Goal: Information Seeking & Learning: Find specific page/section

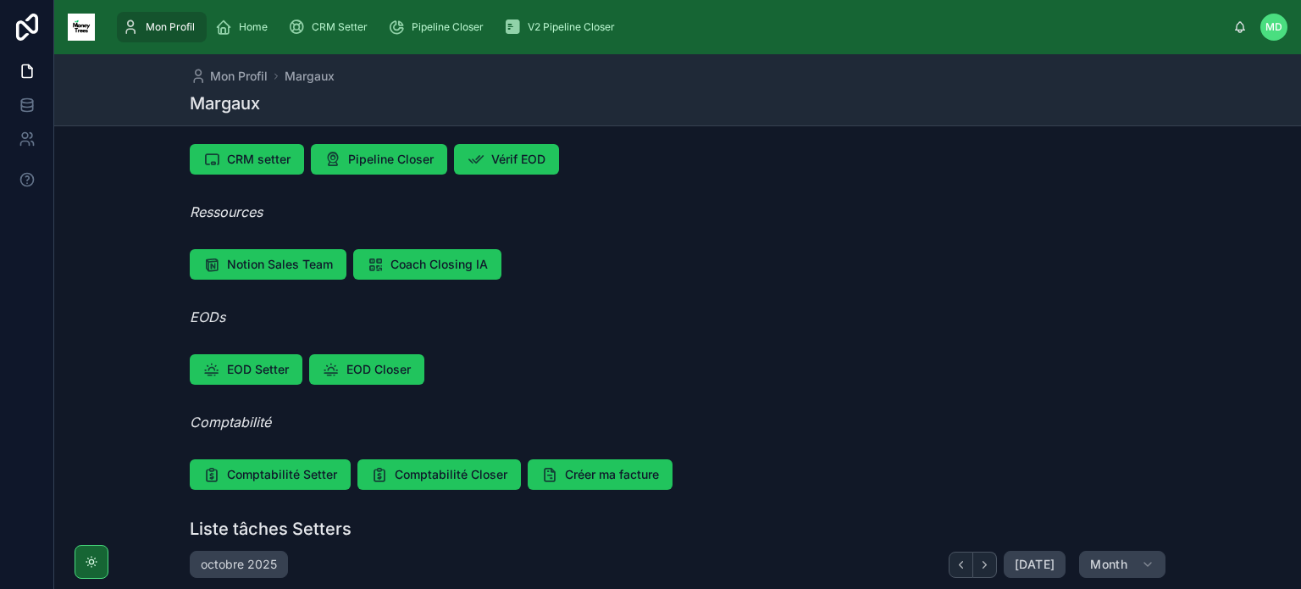
scroll to position [124, 0]
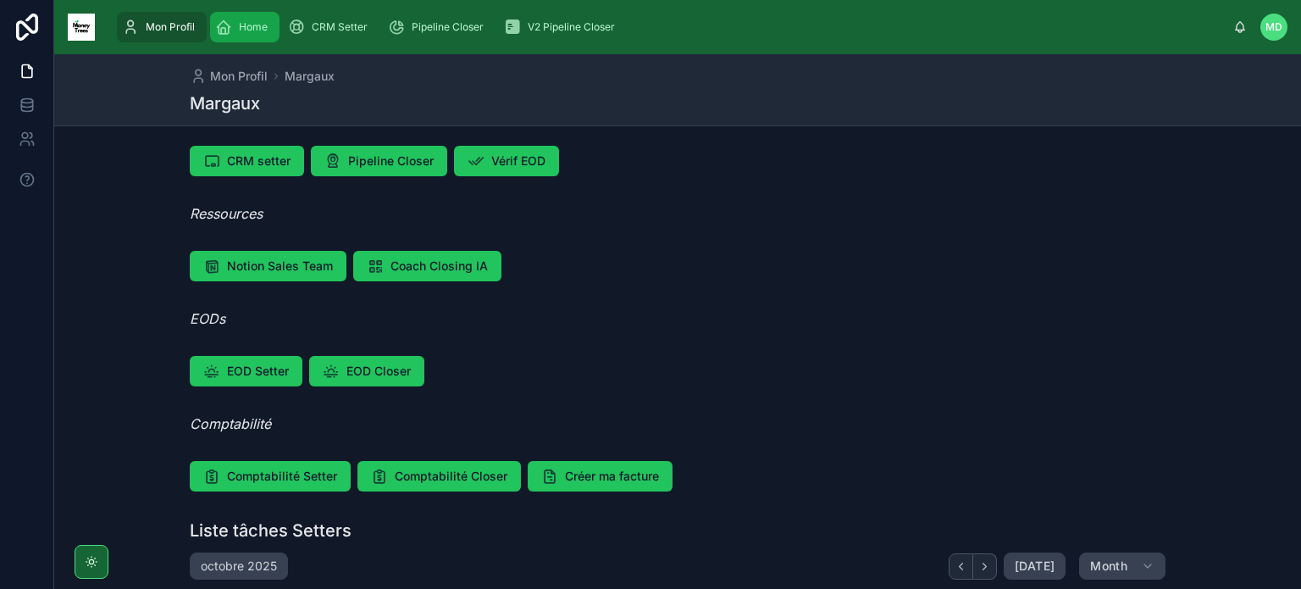
click at [250, 20] on span "Home" at bounding box center [253, 27] width 29 height 14
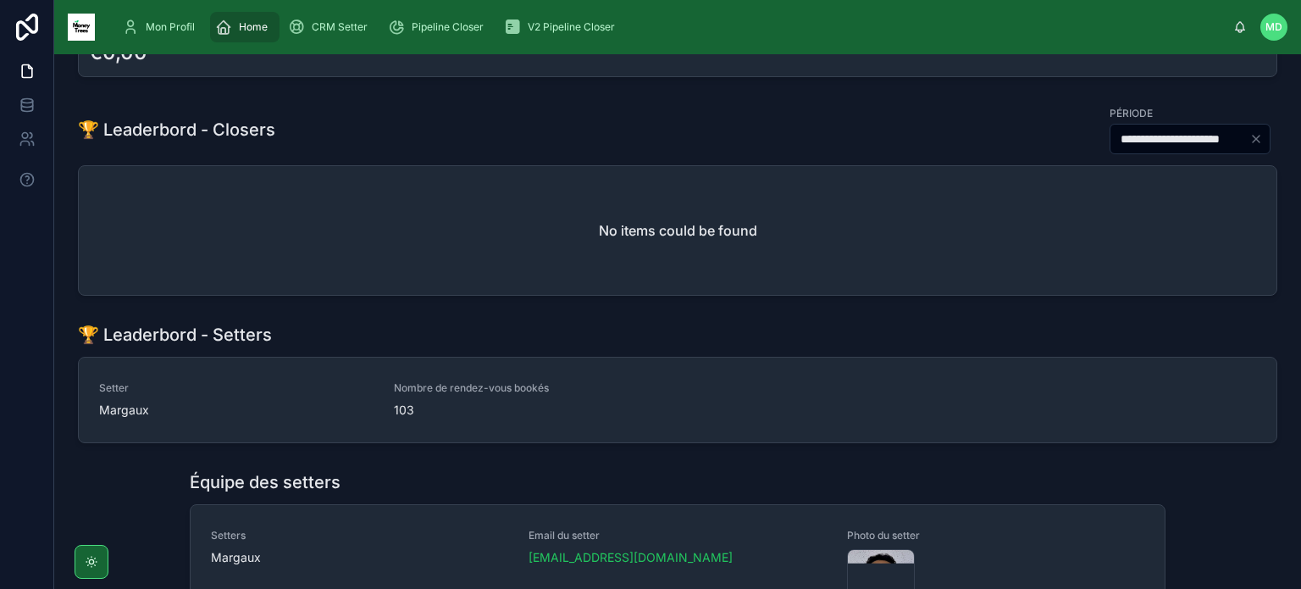
scroll to position [145, 0]
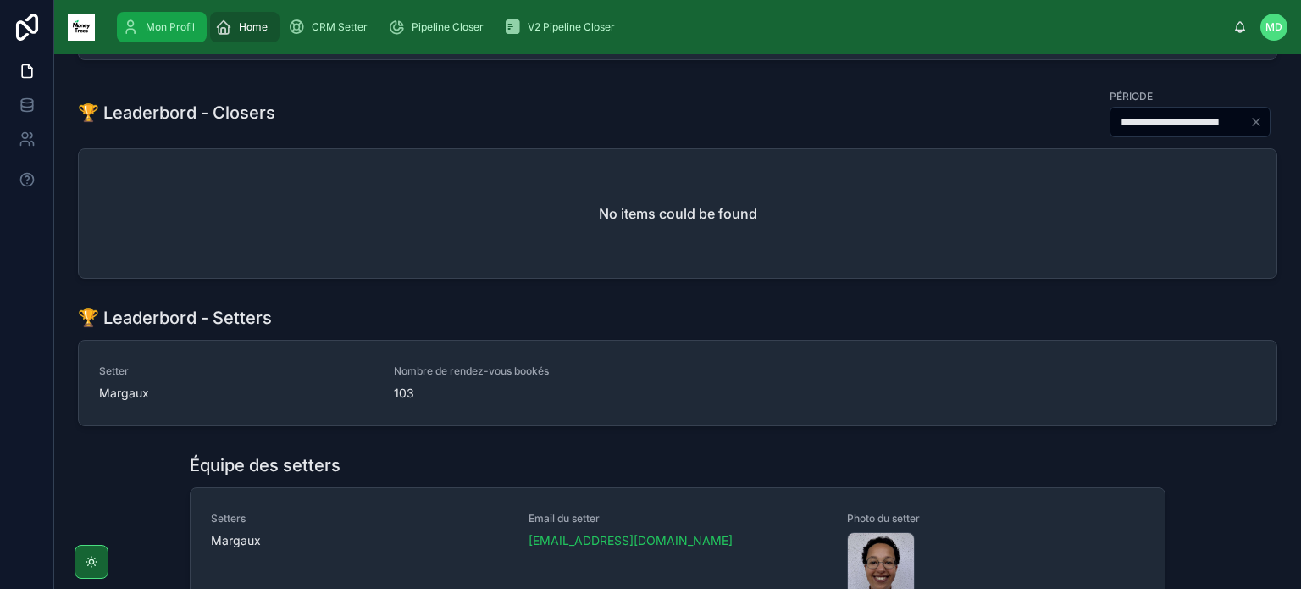
click at [166, 23] on span "Mon Profil" at bounding box center [170, 27] width 49 height 14
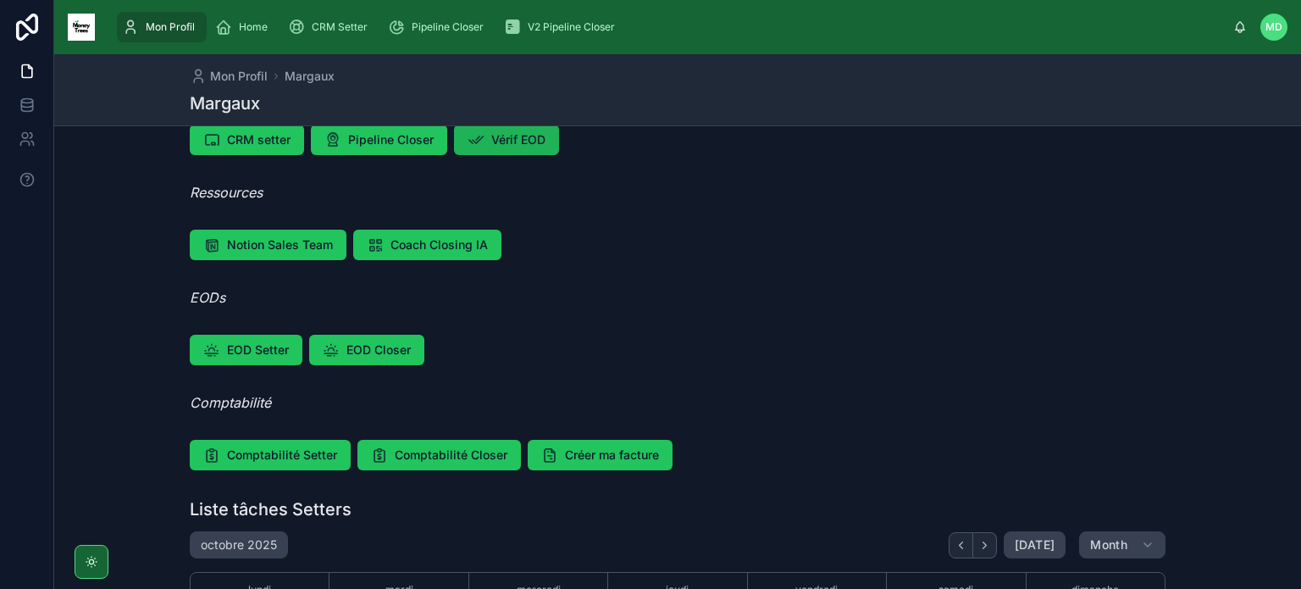
click at [532, 145] on span "Vérif EOD" at bounding box center [518, 139] width 54 height 17
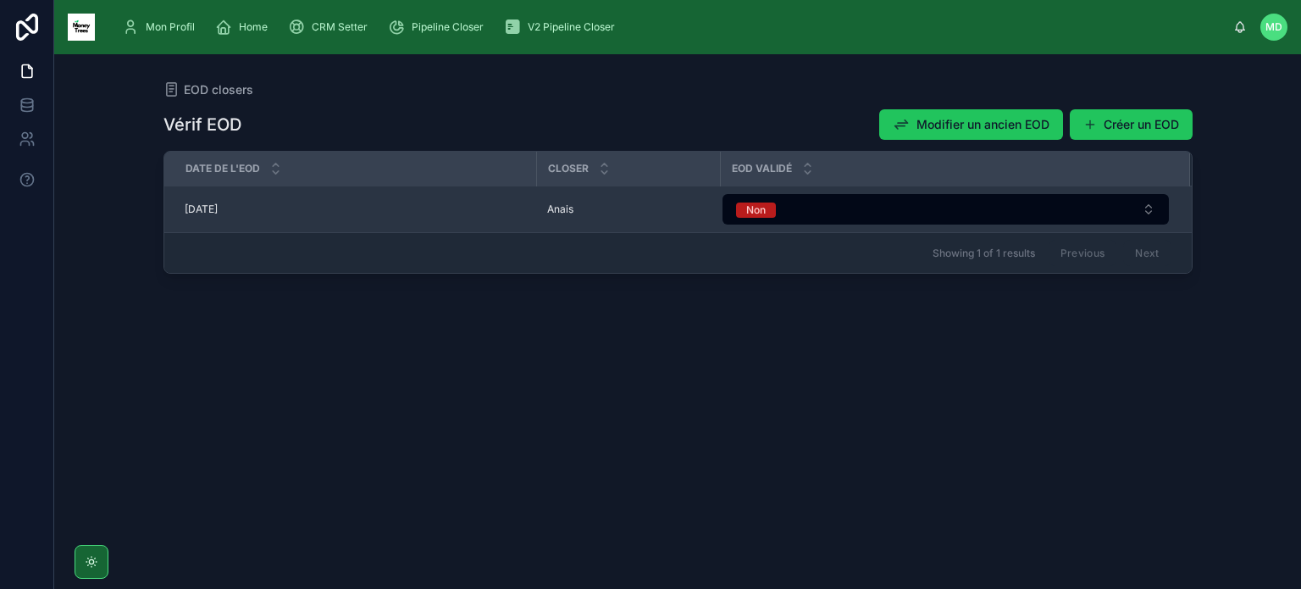
click at [218, 206] on span "[DATE]" at bounding box center [201, 209] width 33 height 14
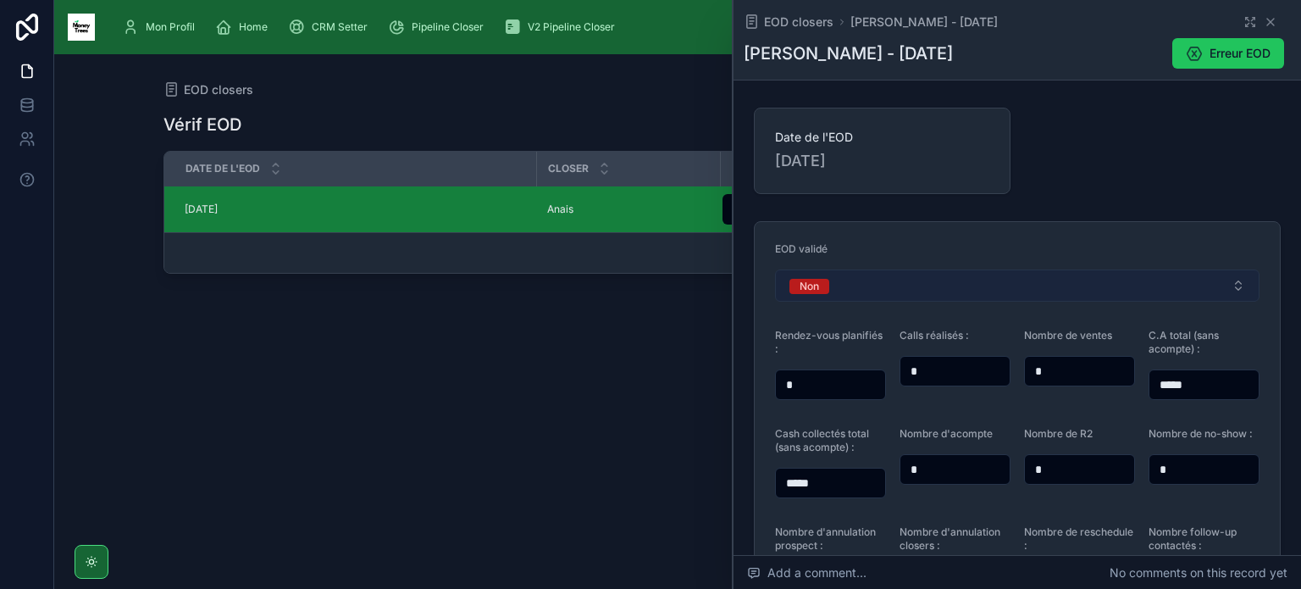
click at [1016, 294] on button "Non" at bounding box center [1017, 285] width 484 height 32
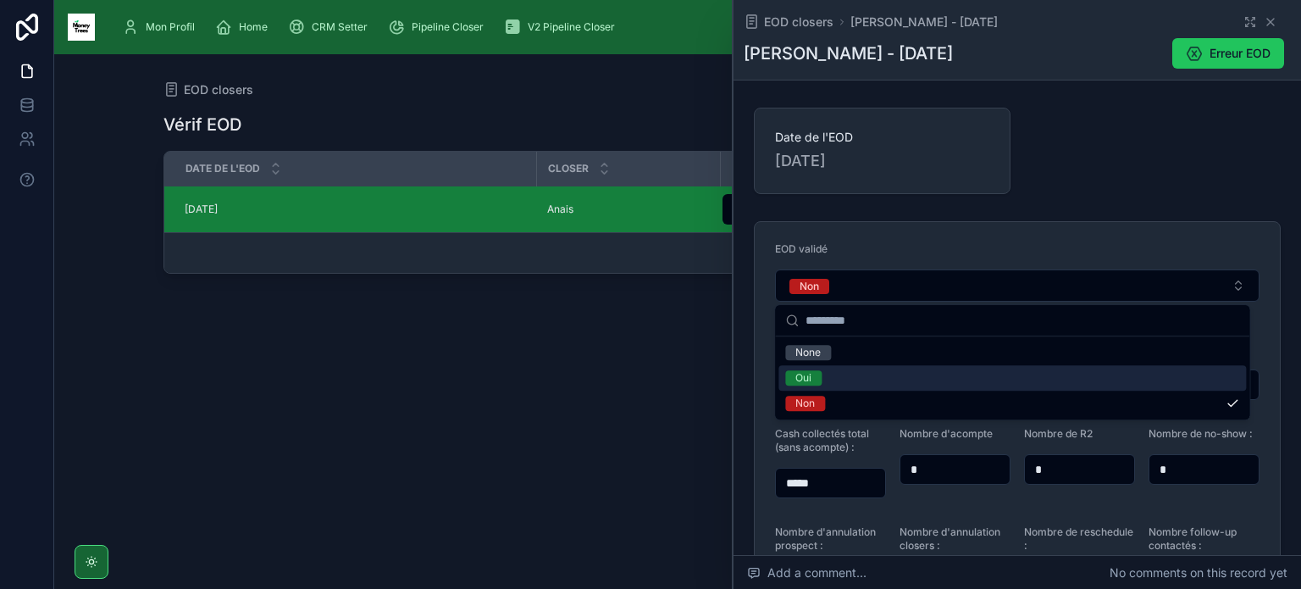
click at [932, 377] on div "Oui" at bounding box center [1012, 377] width 468 height 25
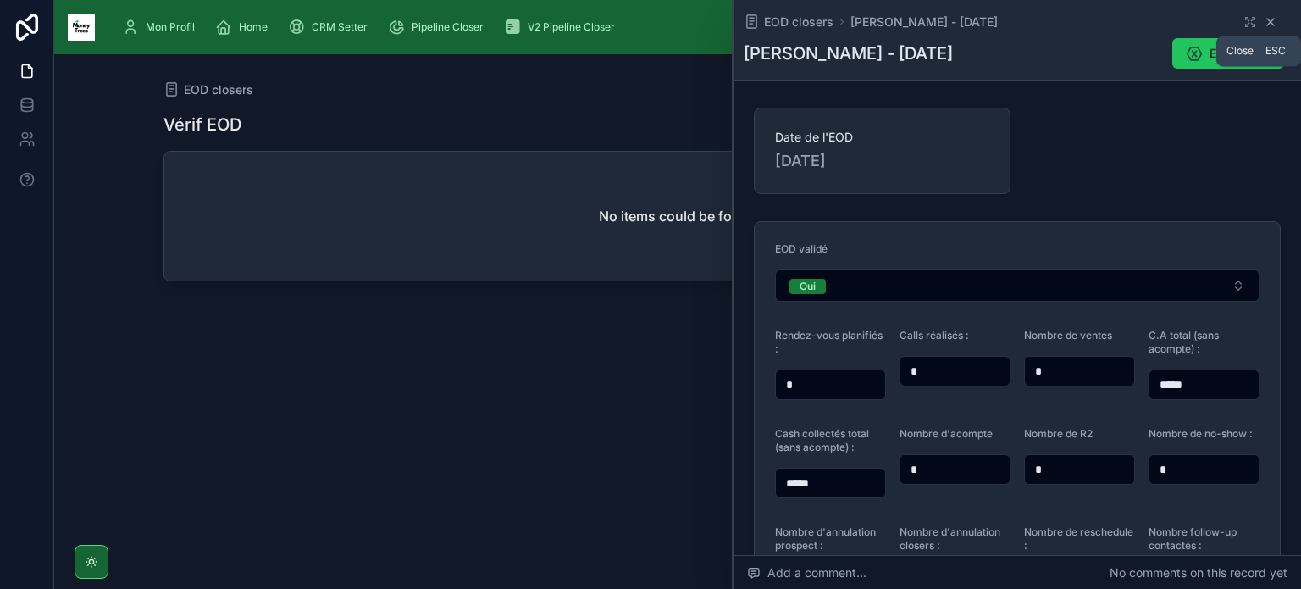
click at [1264, 25] on icon at bounding box center [1271, 22] width 14 height 14
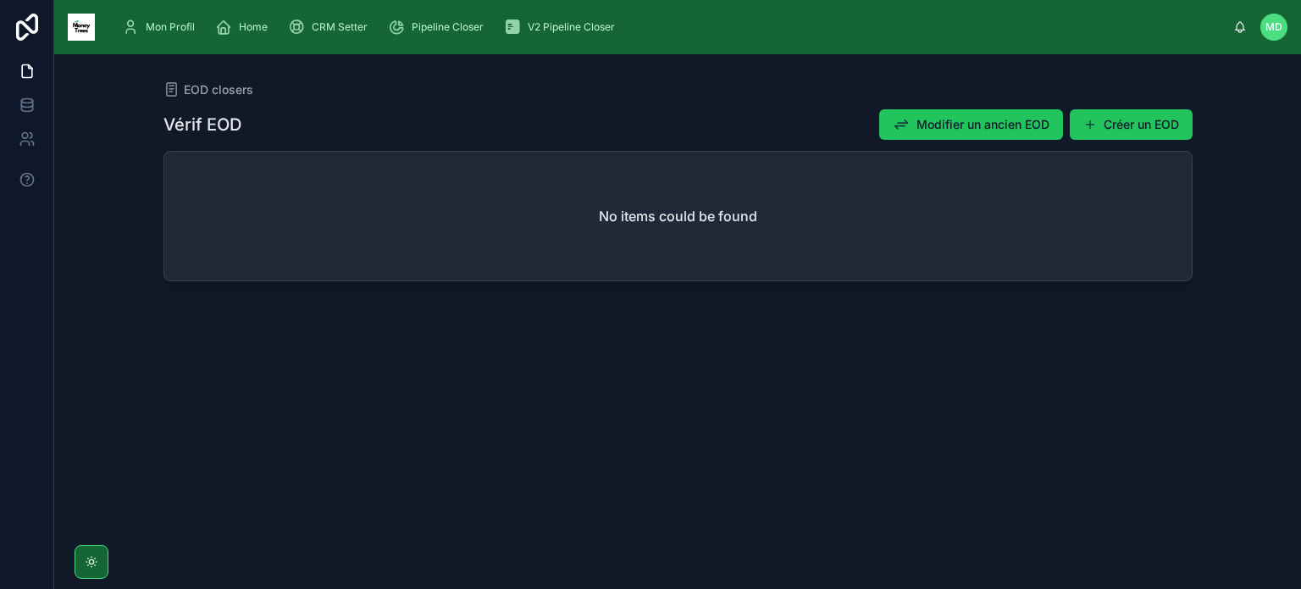
click at [77, 25] on img at bounding box center [81, 27] width 27 height 27
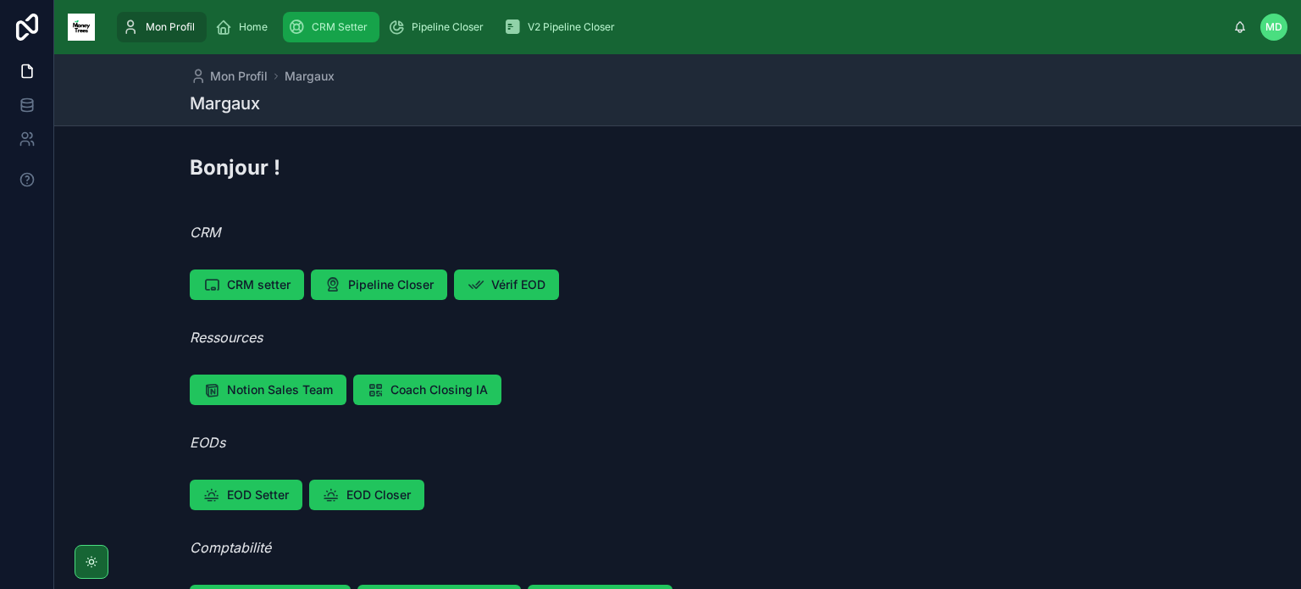
click at [356, 30] on span "CRM Setter" at bounding box center [340, 27] width 56 height 14
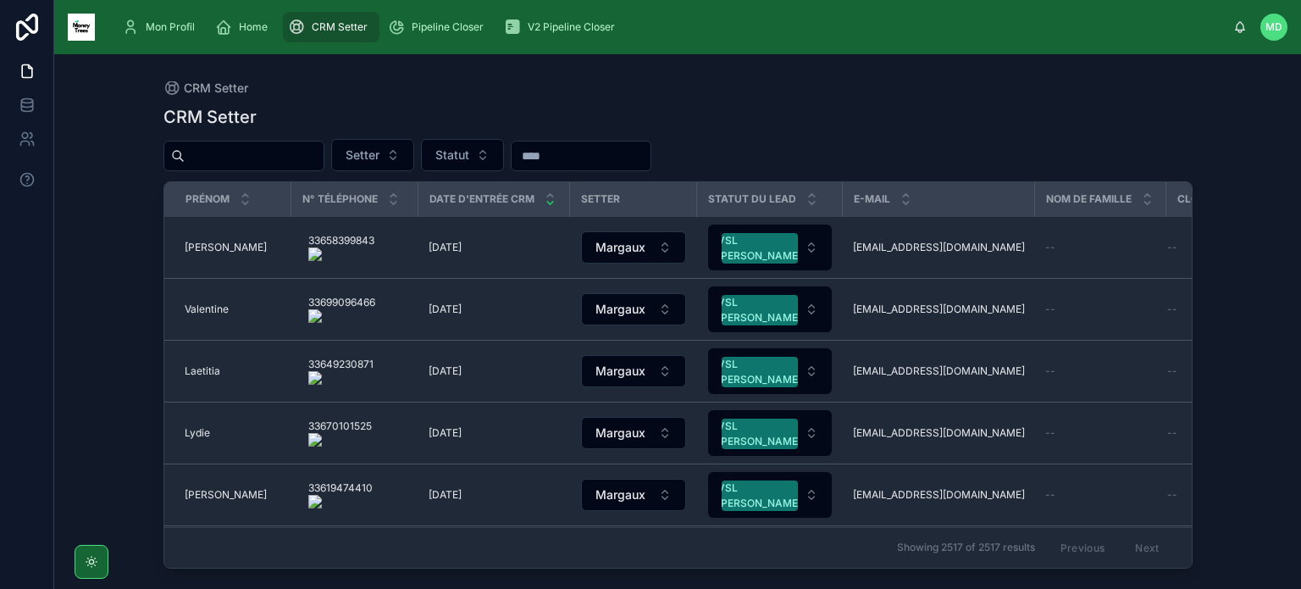
click at [582, 154] on input "text" at bounding box center [581, 156] width 139 height 24
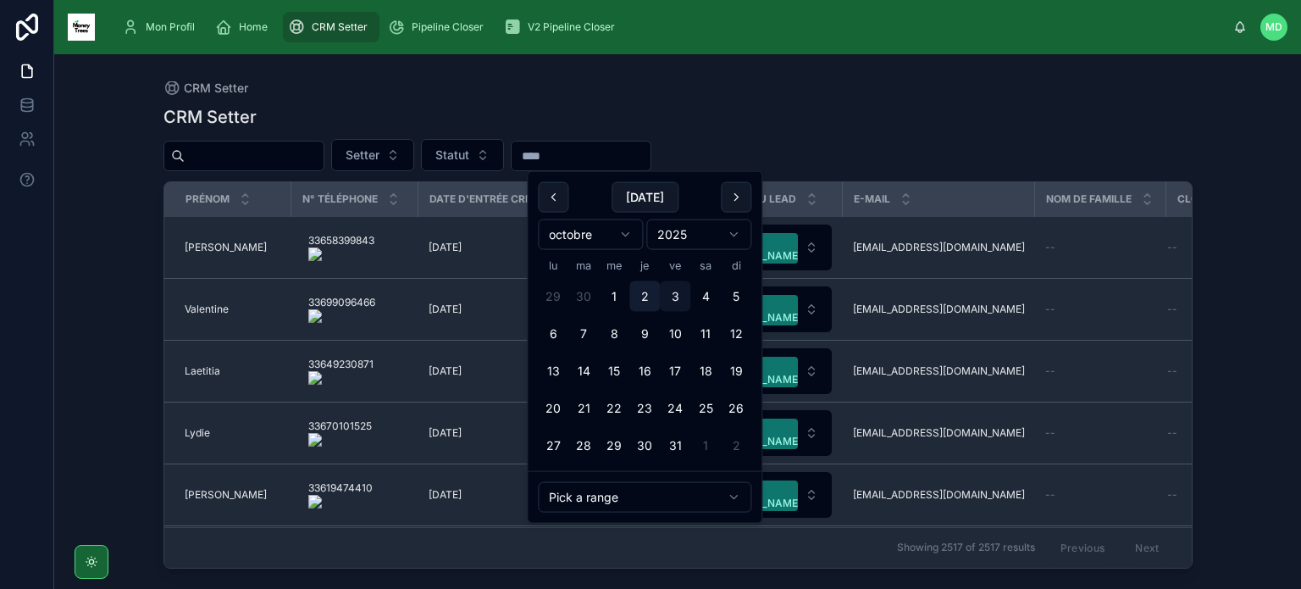
click at [647, 286] on button "2" at bounding box center [644, 296] width 30 height 30
click at [562, 202] on button at bounding box center [553, 197] width 30 height 30
click at [678, 401] on button "26" at bounding box center [675, 408] width 30 height 30
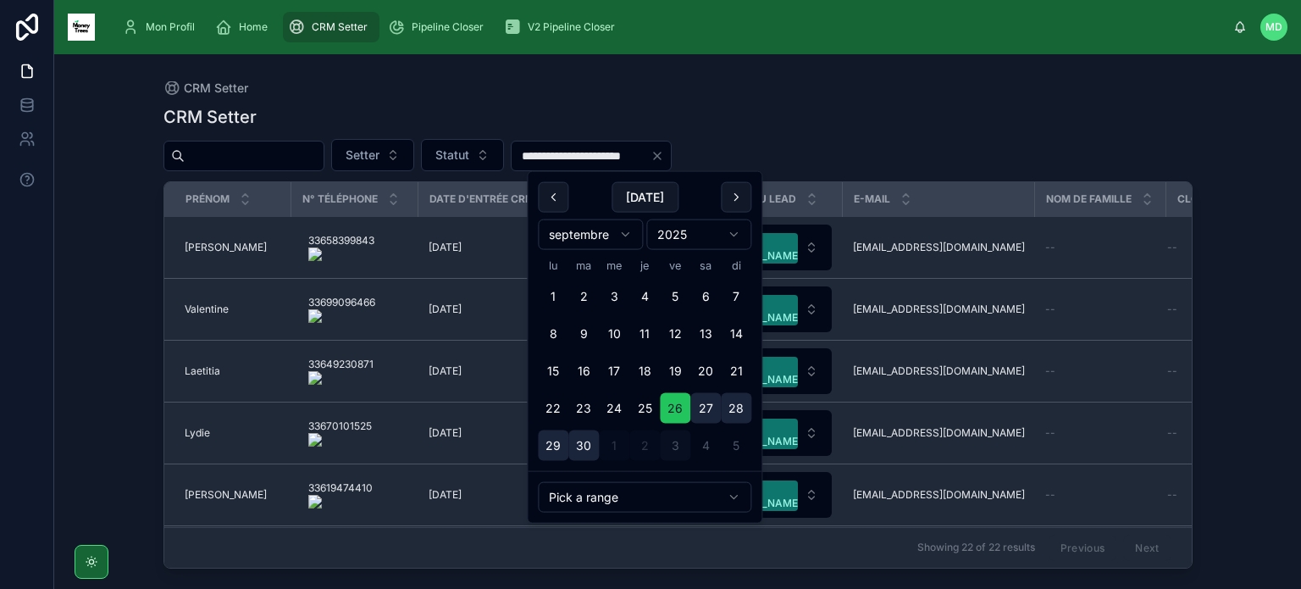
click at [678, 401] on button "26" at bounding box center [675, 408] width 30 height 30
type input "**********"
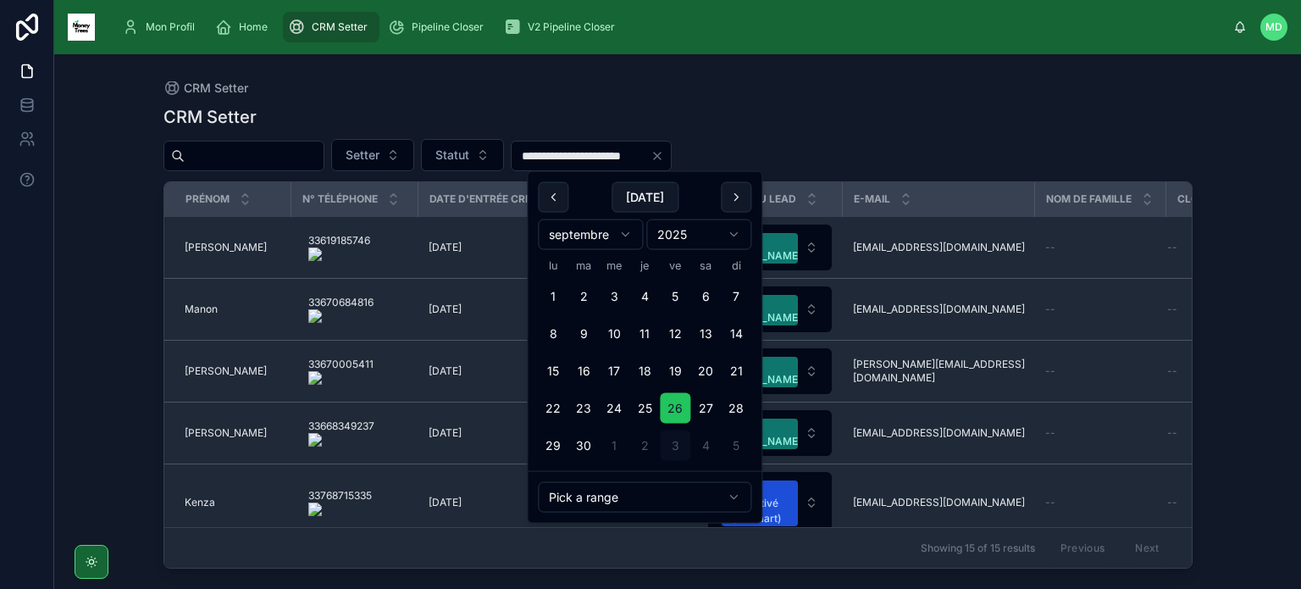
click at [666, 97] on div "**********" at bounding box center [677, 331] width 1029 height 473
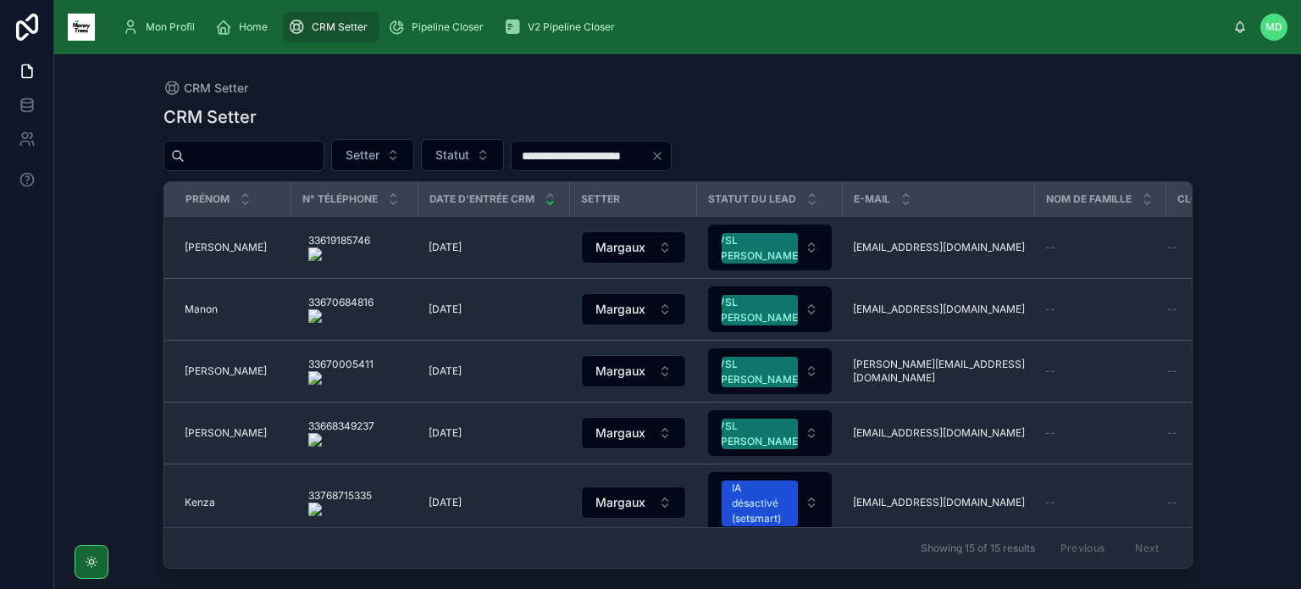
click at [664, 155] on icon "Clear" at bounding box center [658, 156] width 14 height 14
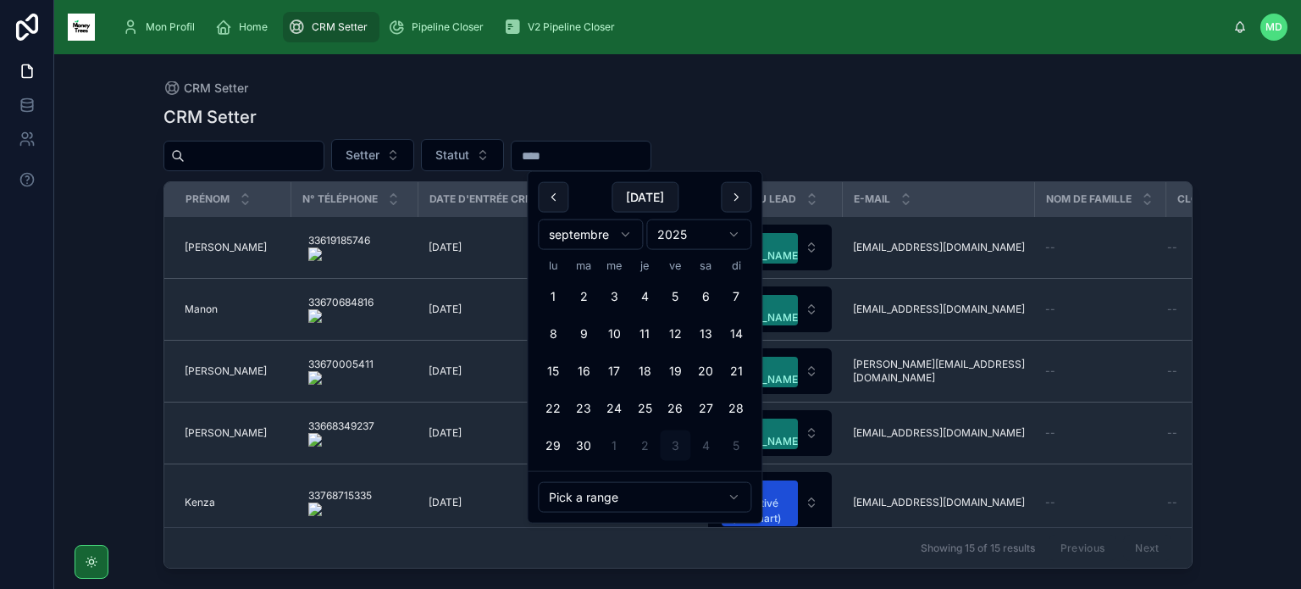
click at [651, 156] on input "text" at bounding box center [581, 156] width 139 height 24
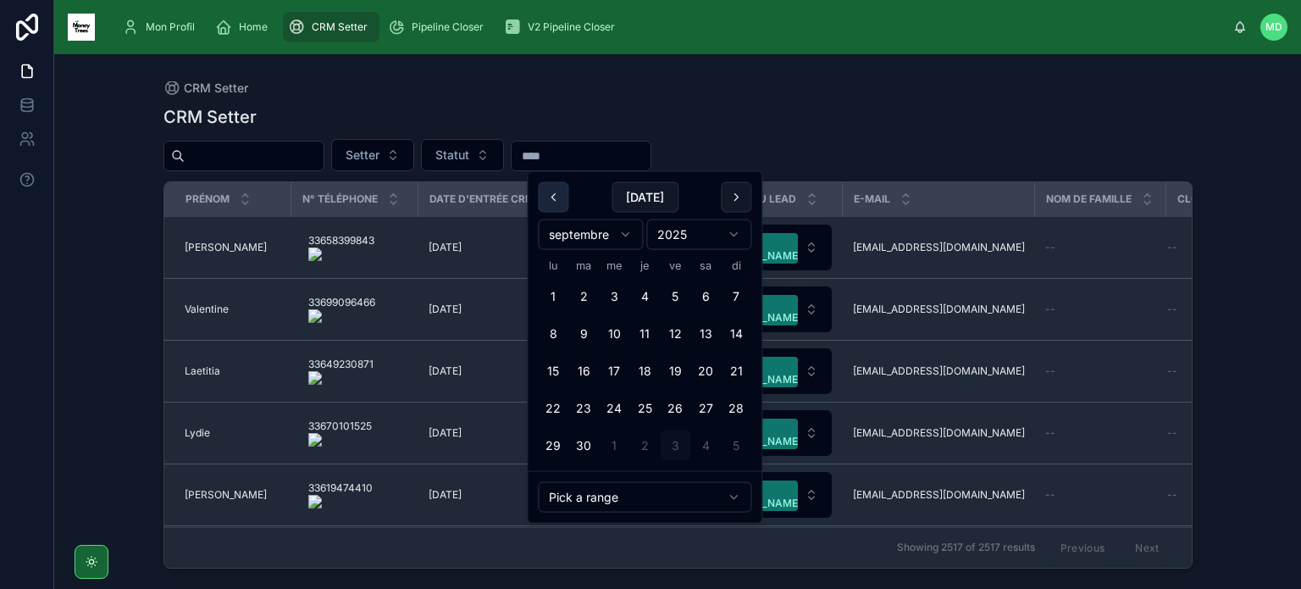
click at [552, 202] on button at bounding box center [553, 197] width 30 height 30
click at [554, 199] on button at bounding box center [553, 197] width 30 height 30
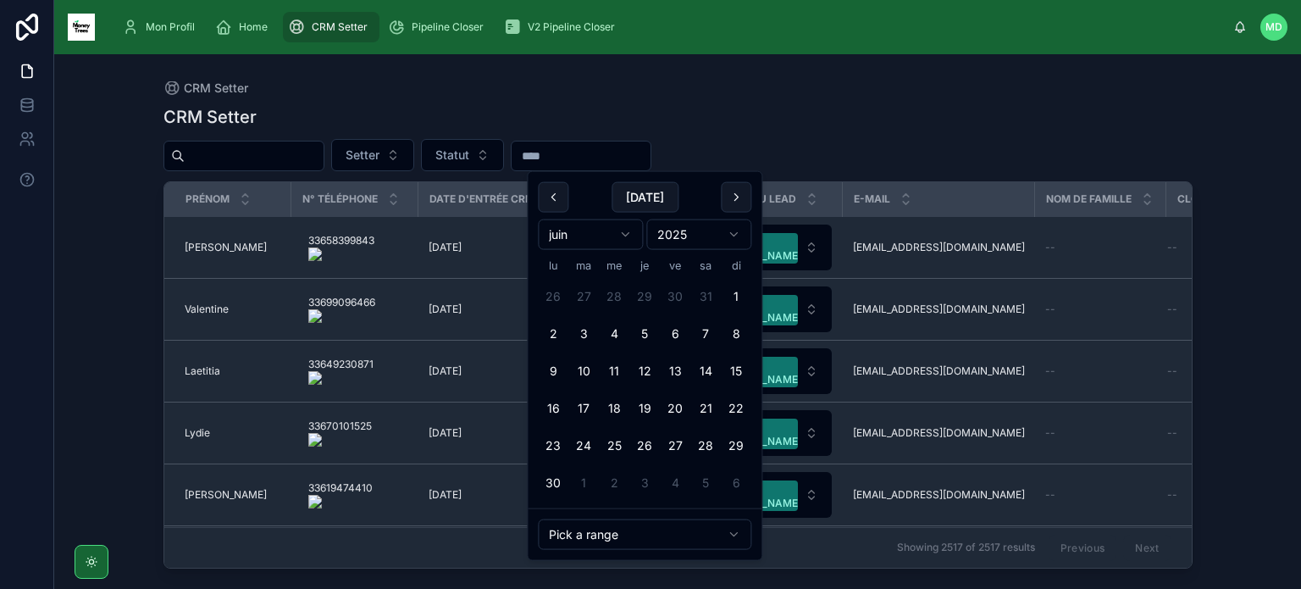
click at [554, 199] on button at bounding box center [553, 197] width 30 height 30
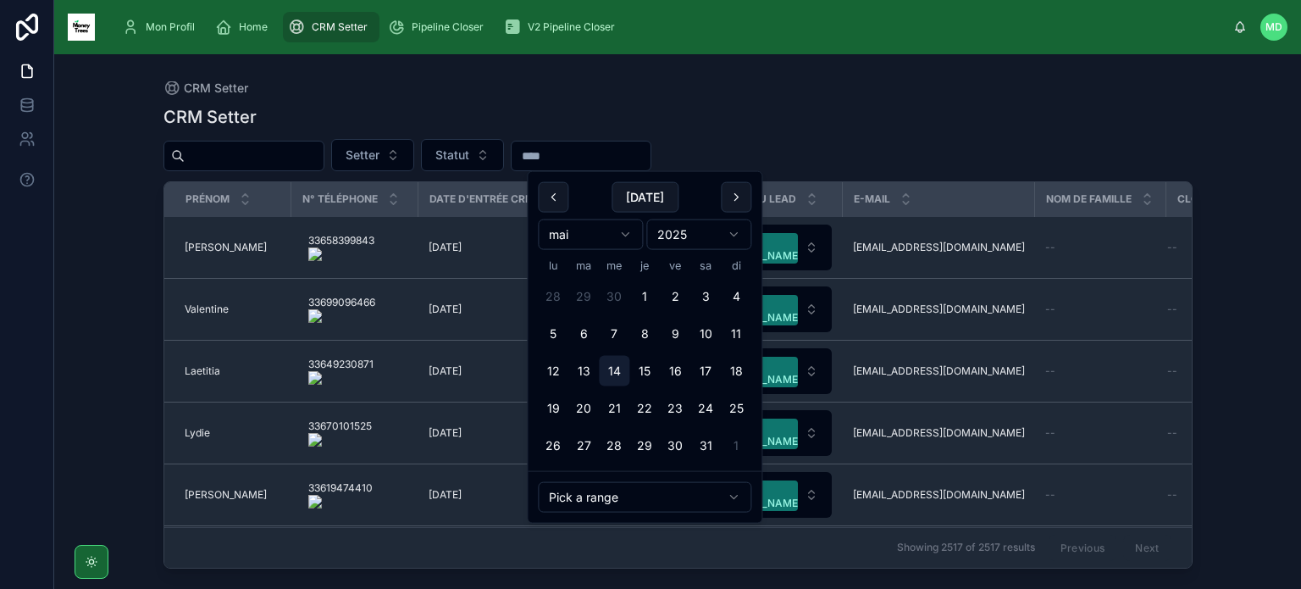
click at [617, 373] on button "14" at bounding box center [614, 371] width 30 height 30
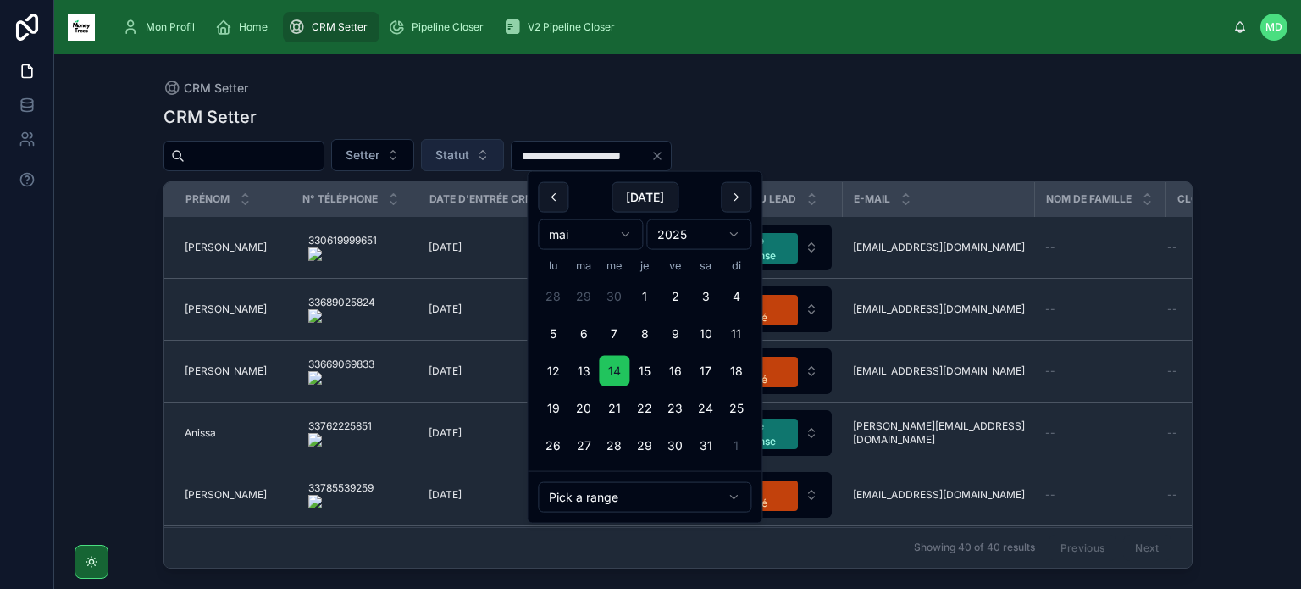
click at [504, 152] on button "Statut" at bounding box center [462, 155] width 83 height 32
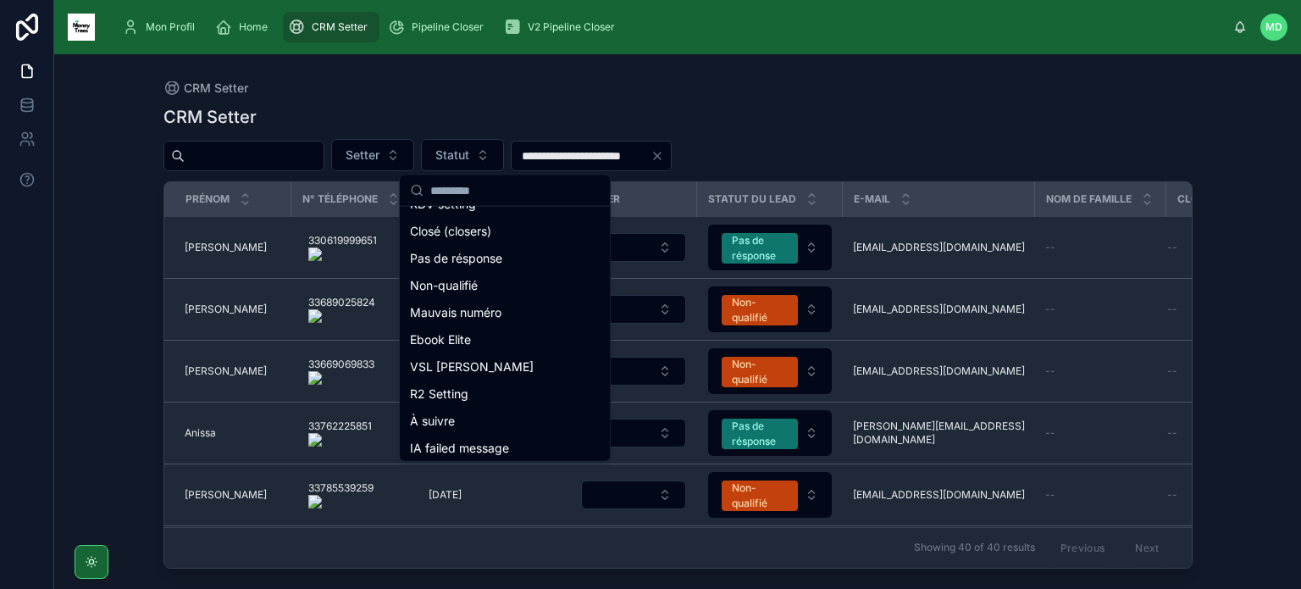
scroll to position [186, 0]
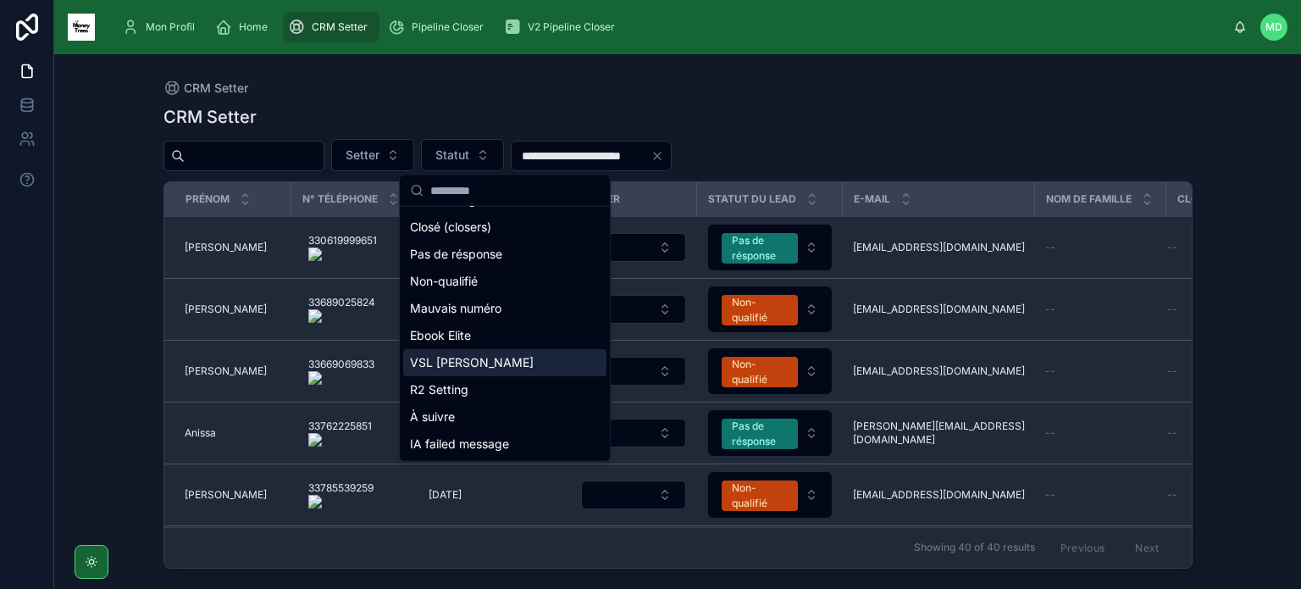
click at [498, 362] on div "VSL [PERSON_NAME]" at bounding box center [504, 362] width 203 height 27
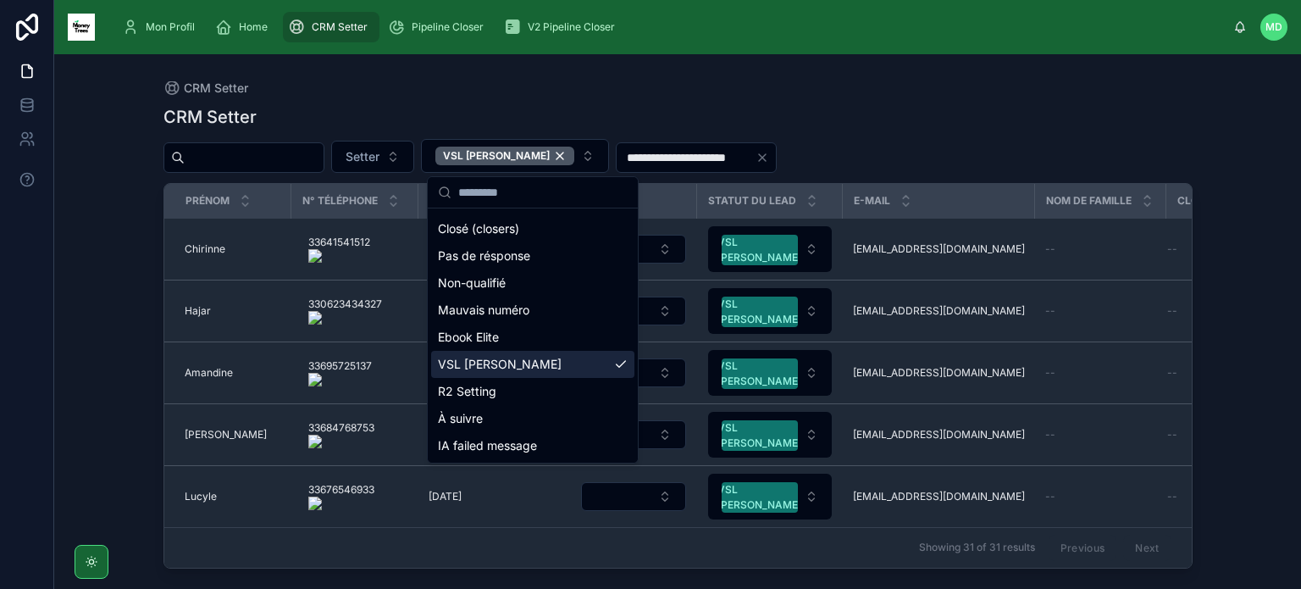
click at [619, 78] on div "**********" at bounding box center [677, 311] width 1083 height 514
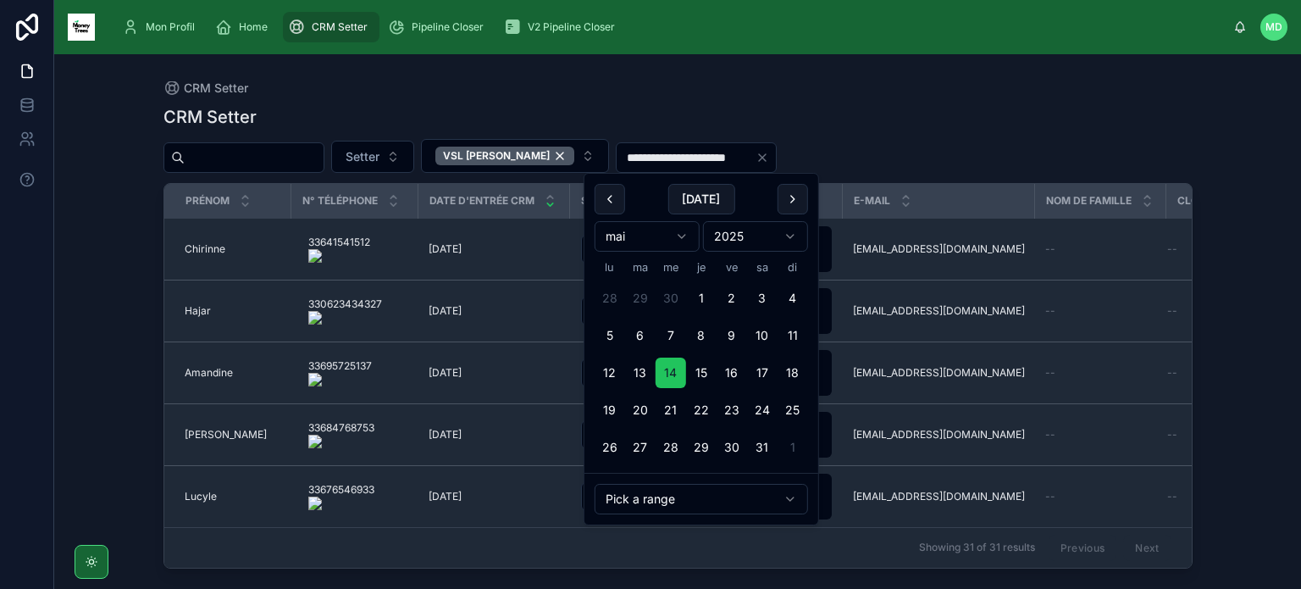
click at [664, 162] on input "**********" at bounding box center [686, 158] width 139 height 24
click at [765, 331] on button "10" at bounding box center [762, 335] width 30 height 30
type input "**********"
click at [708, 97] on div "**********" at bounding box center [677, 331] width 1029 height 473
